Goal: Information Seeking & Learning: Learn about a topic

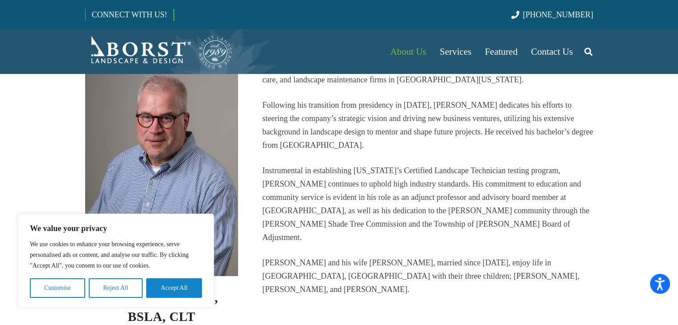
scroll to position [178, 0]
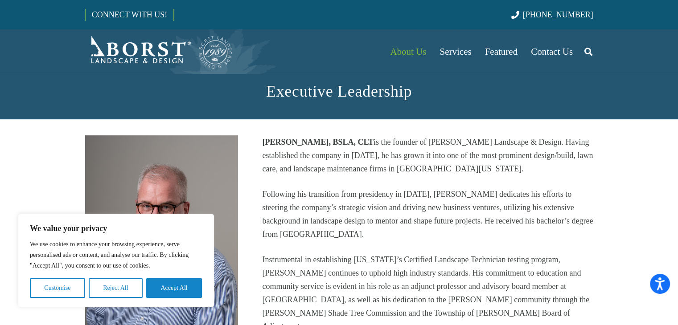
click at [377, 200] on p "Following his transition from presidency in [DATE], [PERSON_NAME] dedicates his…" at bounding box center [427, 214] width 331 height 53
click at [123, 292] on button "Reject All" at bounding box center [116, 288] width 54 height 20
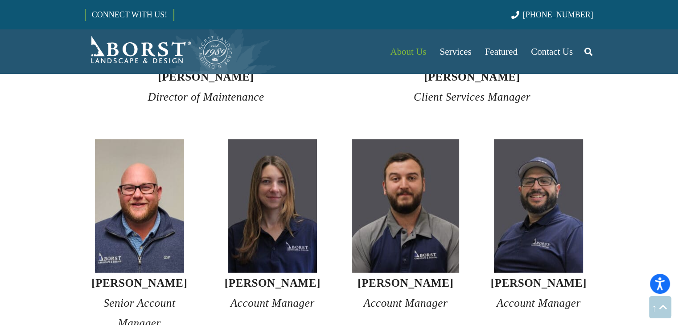
scroll to position [2272, 0]
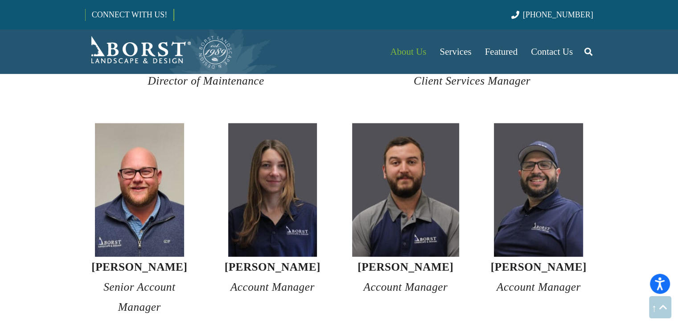
click at [238, 261] on strong "[PERSON_NAME]" at bounding box center [273, 267] width 96 height 12
drag, startPoint x: 238, startPoint y: 251, endPoint x: 306, endPoint y: 253, distance: 67.7
click at [306, 261] on strong "[PERSON_NAME]" at bounding box center [273, 267] width 96 height 12
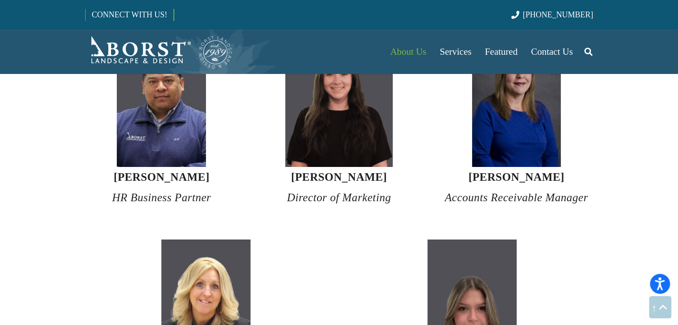
scroll to position [3119, 0]
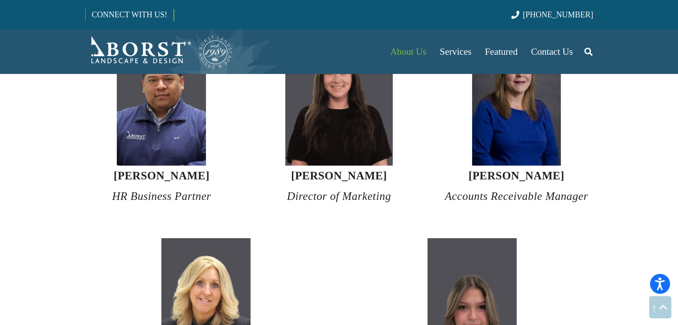
click at [330, 170] on strong "[PERSON_NAME]" at bounding box center [339, 176] width 96 height 12
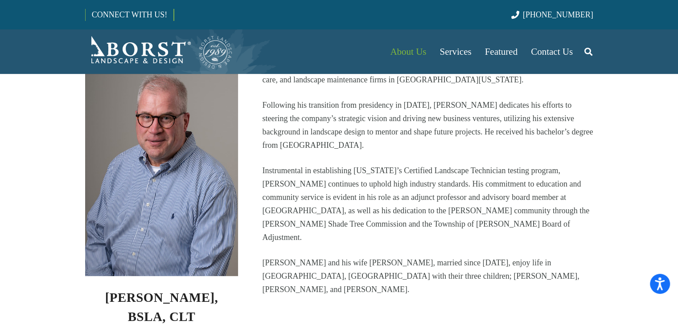
scroll to position [223, 0]
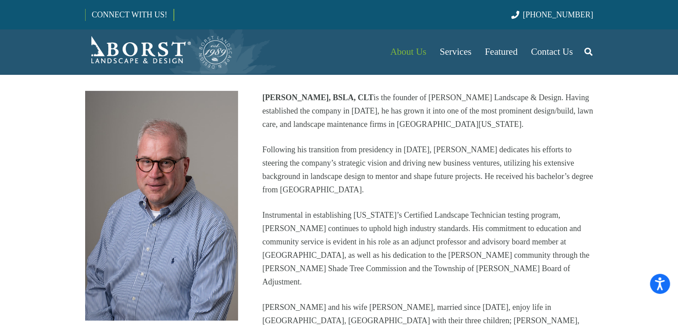
click at [391, 227] on p "Instrumental in establishing [US_STATE]’s Certified Landscape Technician testin…" at bounding box center [427, 248] width 331 height 80
click at [390, 227] on p "Instrumental in establishing [US_STATE]’s Certified Landscape Technician testin…" at bounding box center [427, 248] width 331 height 80
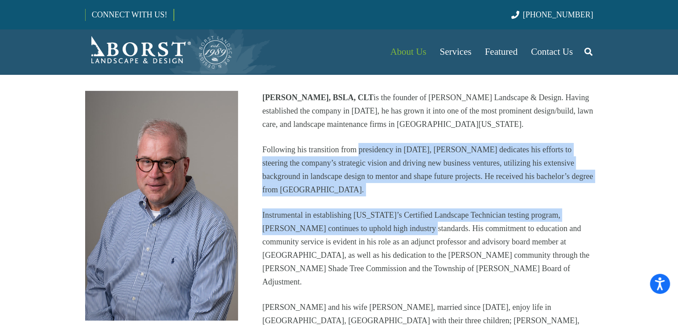
drag, startPoint x: 390, startPoint y: 227, endPoint x: 368, endPoint y: 148, distance: 81.8
click at [368, 148] on div "[PERSON_NAME], BSLA, CLT is the founder of [PERSON_NAME] Landscape & Design. Ha…" at bounding box center [427, 216] width 331 height 250
click at [368, 148] on p "Following his transition from presidency in [DATE], [PERSON_NAME] dedicates his…" at bounding box center [427, 169] width 331 height 53
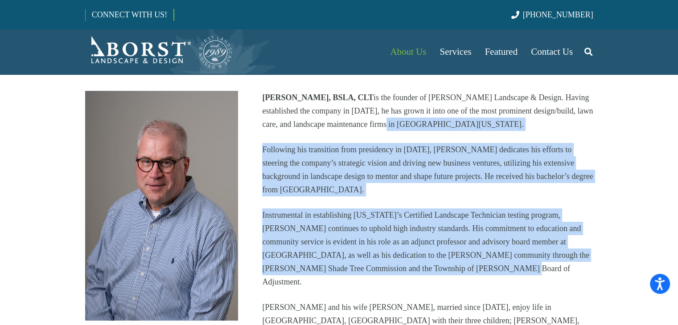
drag, startPoint x: 385, startPoint y: 130, endPoint x: 467, endPoint y: 270, distance: 163.1
click at [467, 270] on div "[PERSON_NAME], BSLA, CLT is the founder of [PERSON_NAME] Landscape & Design. Ha…" at bounding box center [427, 216] width 331 height 250
click at [467, 270] on p "Instrumental in establishing [US_STATE]’s Certified Landscape Technician testin…" at bounding box center [427, 248] width 331 height 80
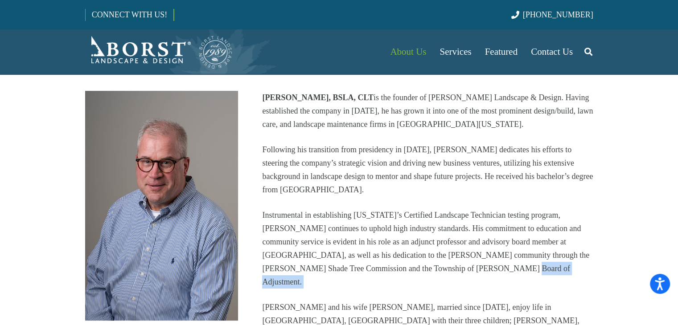
click at [467, 270] on p "Instrumental in establishing [US_STATE]’s Certified Landscape Technician testin…" at bounding box center [427, 248] width 331 height 80
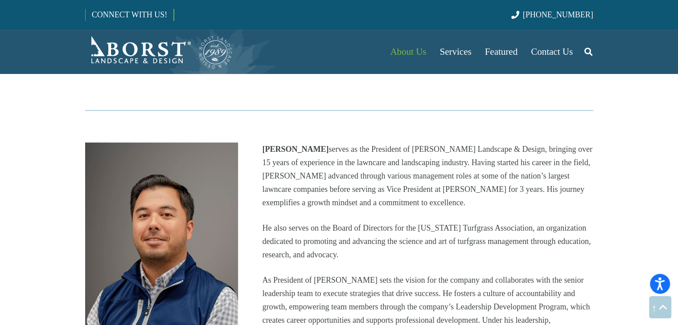
scroll to position [579, 0]
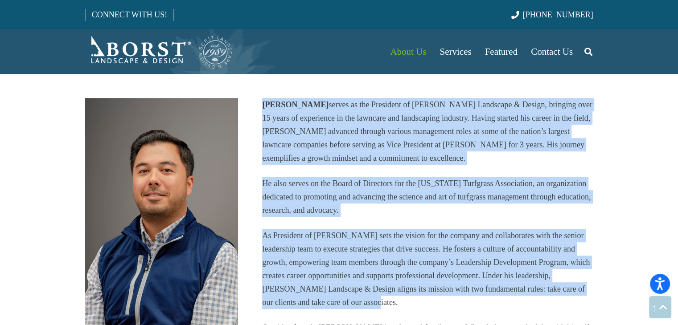
drag, startPoint x: 263, startPoint y: 89, endPoint x: 413, endPoint y: 281, distance: 244.0
click at [413, 281] on div "[PERSON_NAME] serves as the President of [PERSON_NAME] Landscape & Design, brin…" at bounding box center [427, 223] width 331 height 250
click at [413, 281] on p "As President of [PERSON_NAME] sets the vision for the company and collaborates …" at bounding box center [427, 269] width 331 height 80
